Goal: Find specific page/section: Find specific page/section

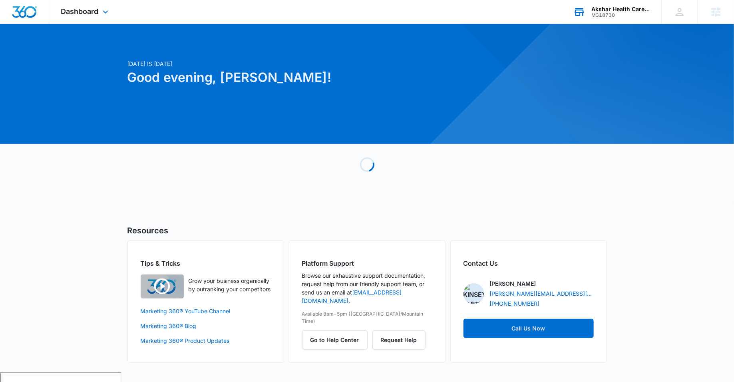
click at [588, 13] on div "Akshar Health Care Solutions M318730 Your Accounts View All" at bounding box center [611, 12] width 100 height 24
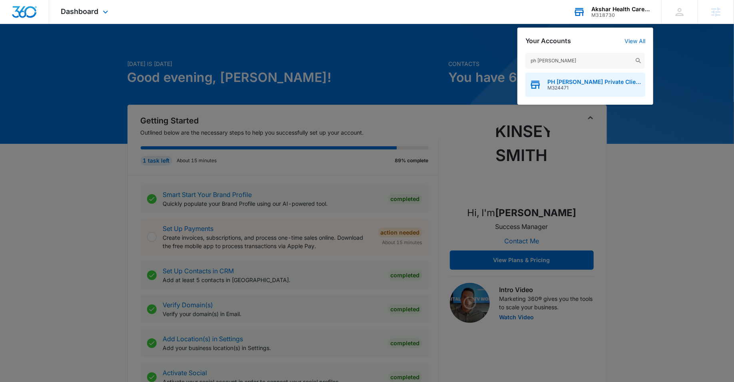
type input "ph [PERSON_NAME]"
click at [564, 85] on span "M324471" at bounding box center [594, 88] width 94 height 6
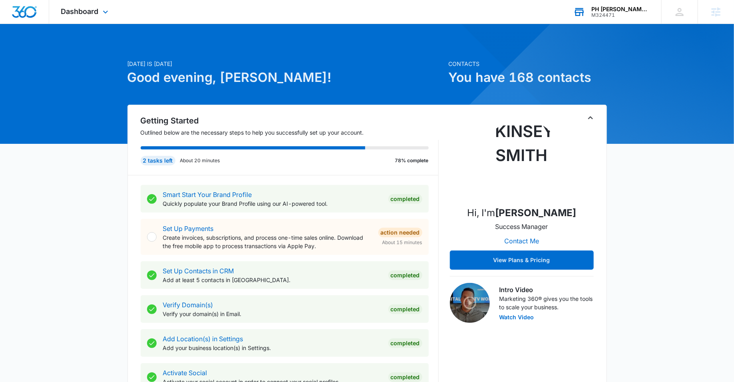
click at [97, 4] on div "Dashboard Apps Reputation Websites Forms CRM Email Social Payments POS Content …" at bounding box center [85, 12] width 73 height 24
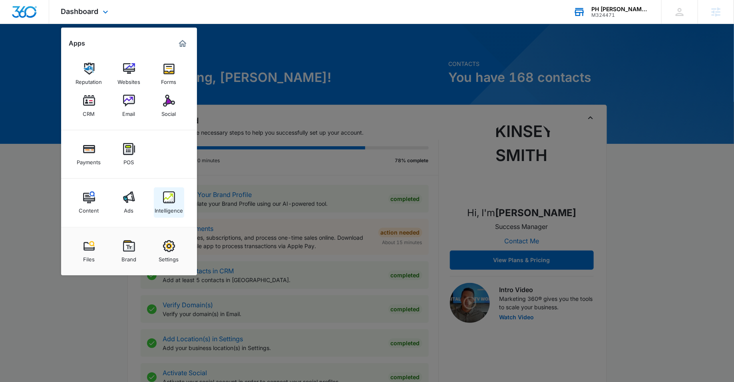
click at [174, 202] on img at bounding box center [169, 197] width 12 height 12
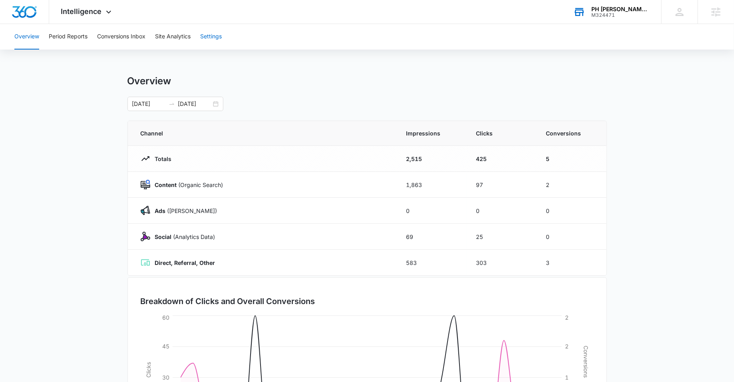
click at [218, 32] on button "Settings" at bounding box center [211, 37] width 22 height 26
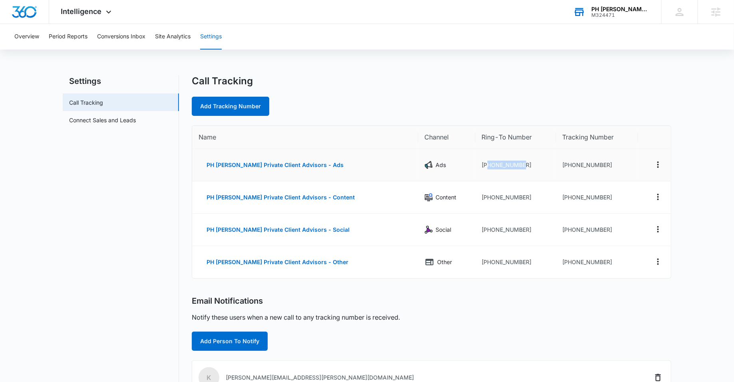
drag, startPoint x: 513, startPoint y: 163, endPoint x: 468, endPoint y: 165, distance: 45.2
click at [475, 165] on td "[PHONE_NUMBER]" at bounding box center [515, 165] width 81 height 32
drag, startPoint x: 603, startPoint y: 165, endPoint x: 558, endPoint y: 166, distance: 44.8
click at [558, 166] on td "[PHONE_NUMBER]" at bounding box center [597, 165] width 82 height 32
copy td "5202005902"
